Goal: Information Seeking & Learning: Learn about a topic

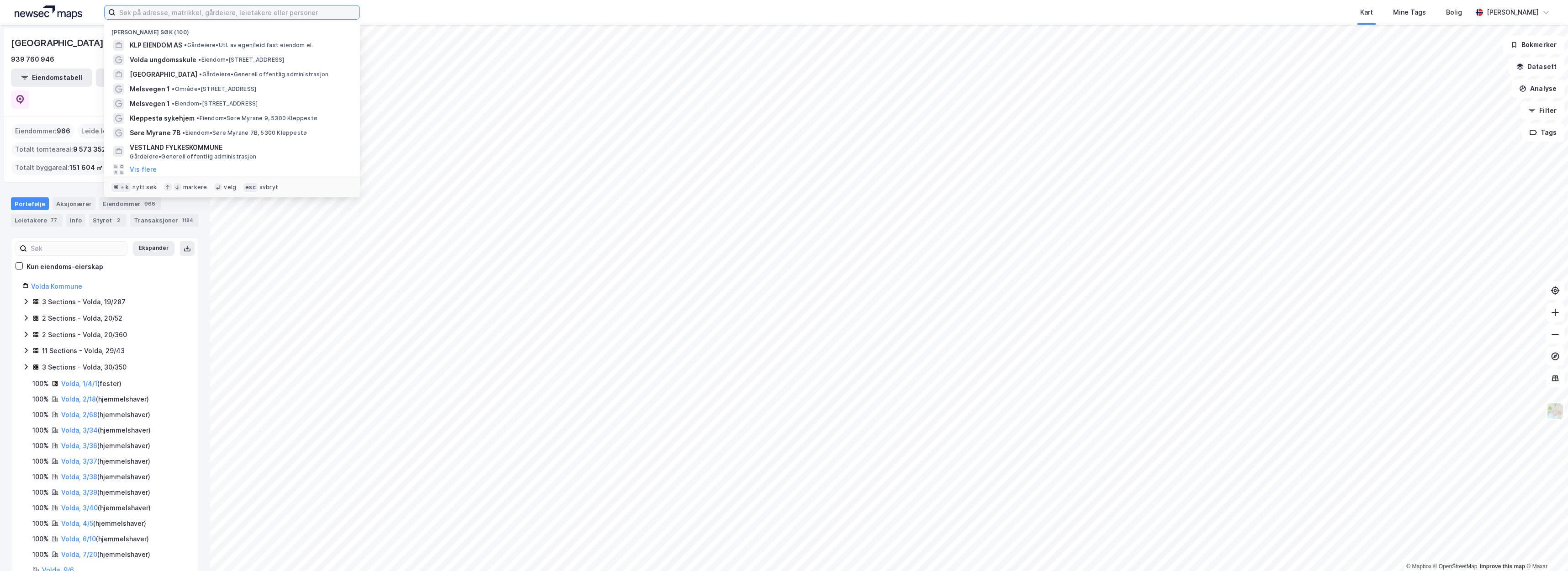
paste input "Guldbergaunet 21"
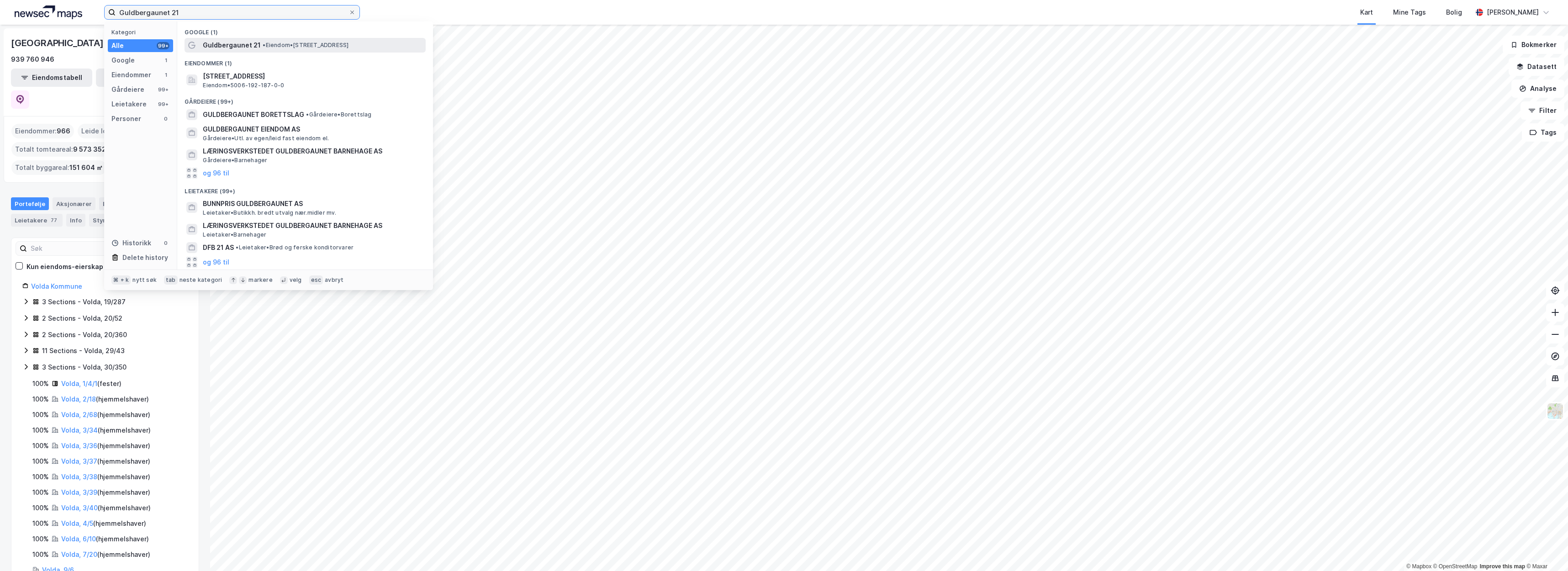
type input "Guldbergaunet 21"
click at [271, 40] on div "Guldbergaunet 21 • Eiendom • Guldbergaunet 21, 7716 Steinkjer" at bounding box center [313, 46] width 221 height 11
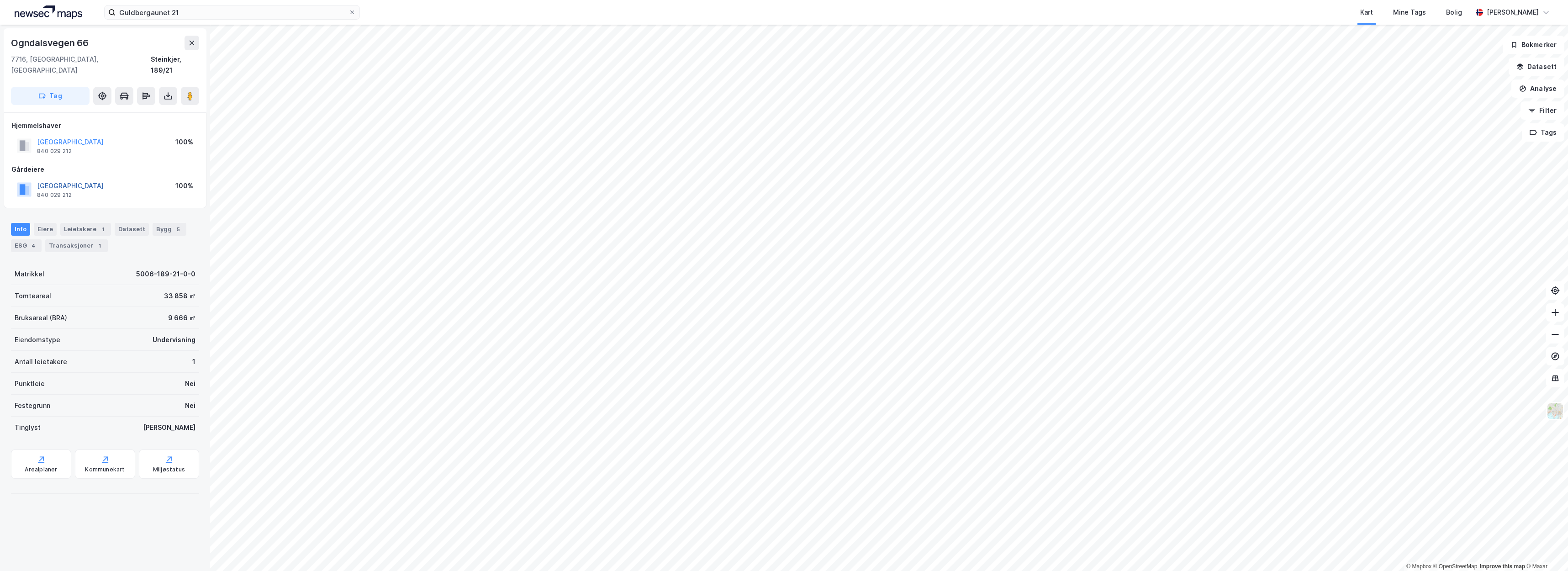
click at [0, 0] on button "STEINKJER KOMMUNE" at bounding box center [0, 0] width 0 height 0
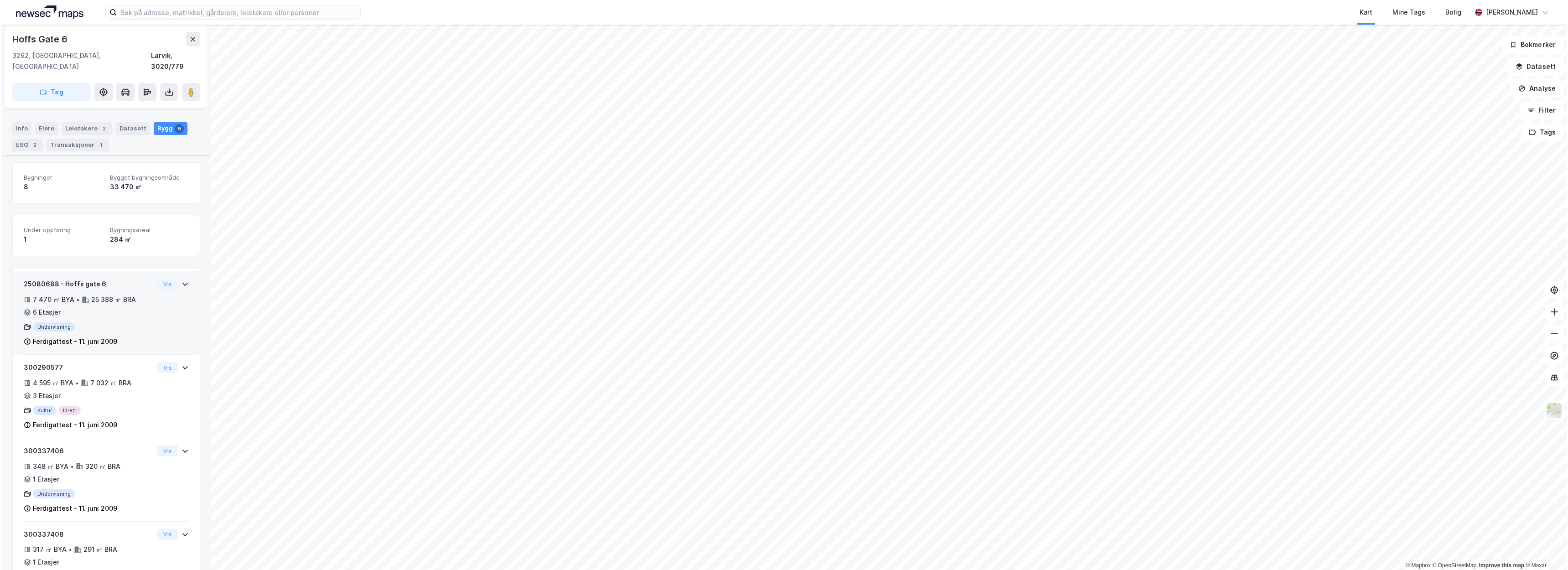
scroll to position [263, 0]
